Goal: Task Accomplishment & Management: Complete application form

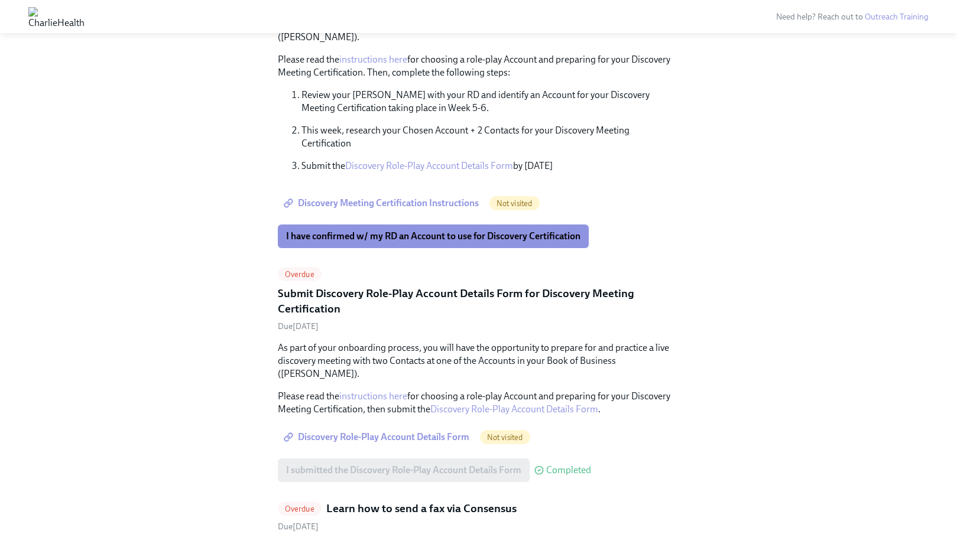
scroll to position [3678, 0]
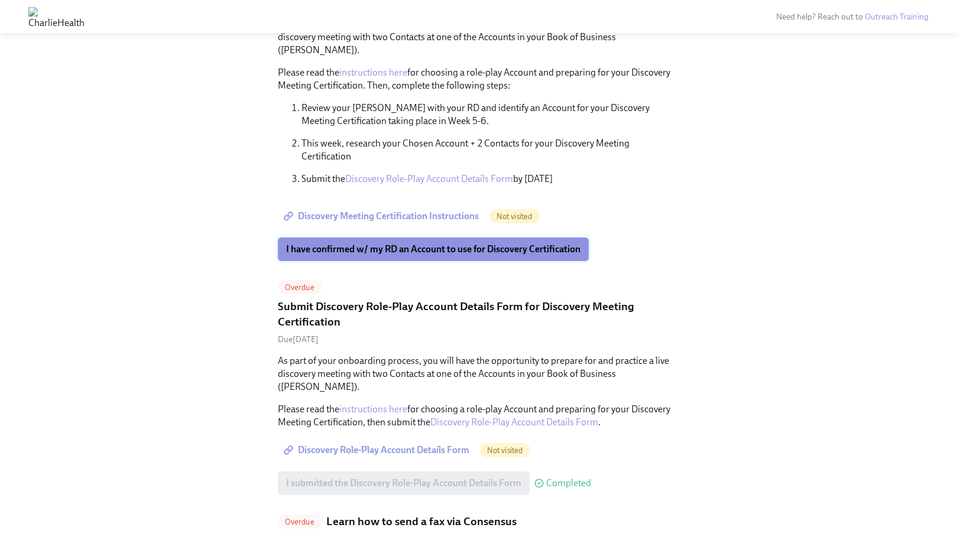
click at [437, 261] on button "I have confirmed w/ my RD an Account to use for Discovery Certification" at bounding box center [433, 250] width 311 height 24
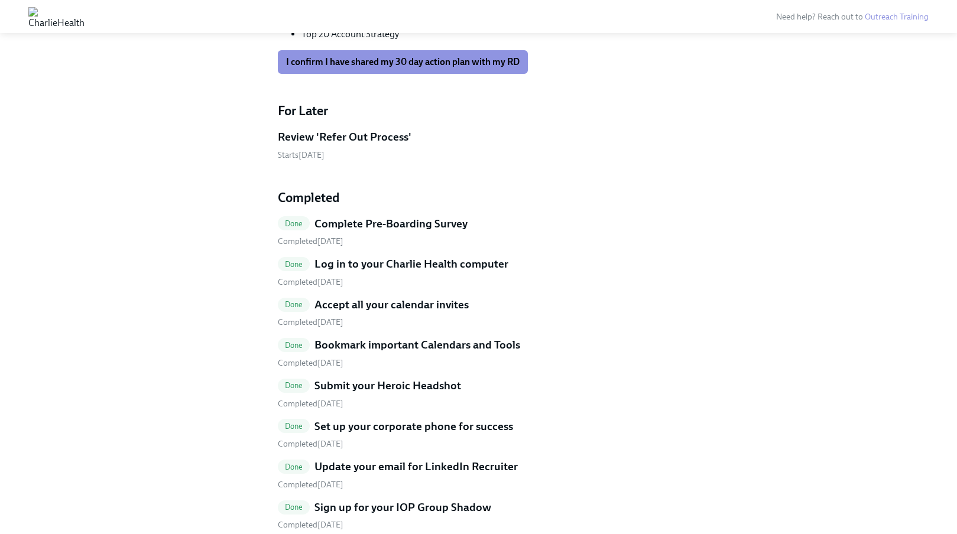
scroll to position [5235, 0]
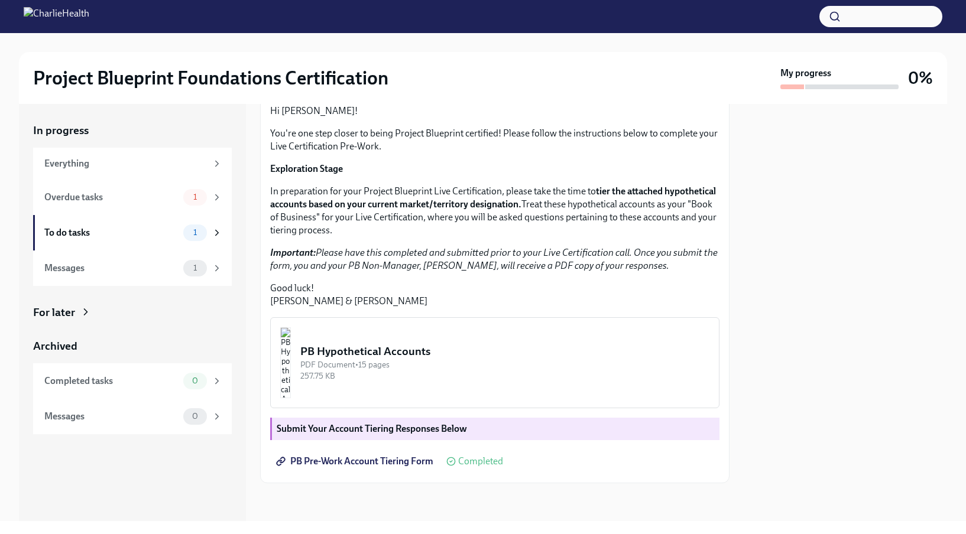
scroll to position [193, 0]
click at [291, 351] on img "button" at bounding box center [285, 362] width 11 height 71
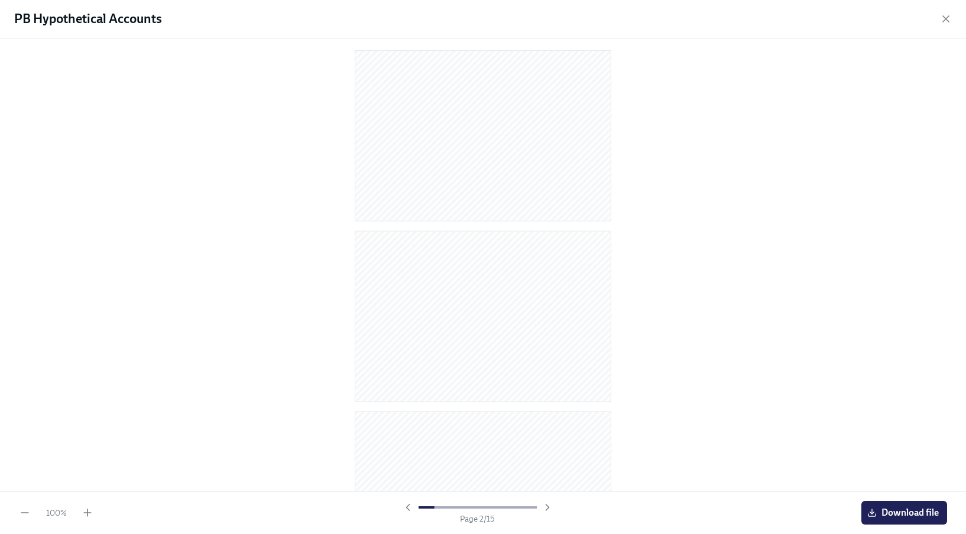
scroll to position [6, 0]
